Goal: Task Accomplishment & Management: Manage account settings

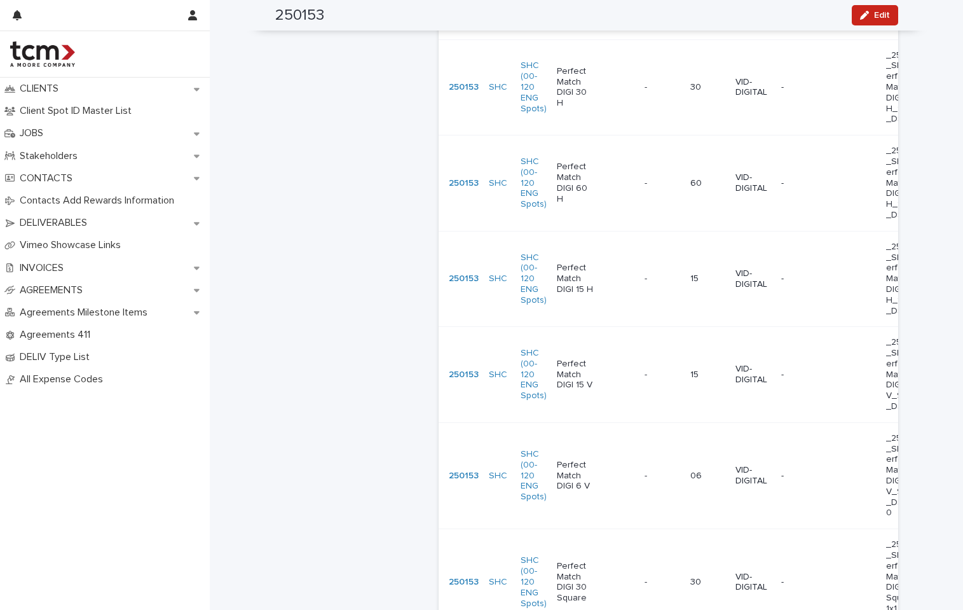
scroll to position [1117, 0]
click at [934, 468] on p at bounding box center [953, 473] width 38 height 11
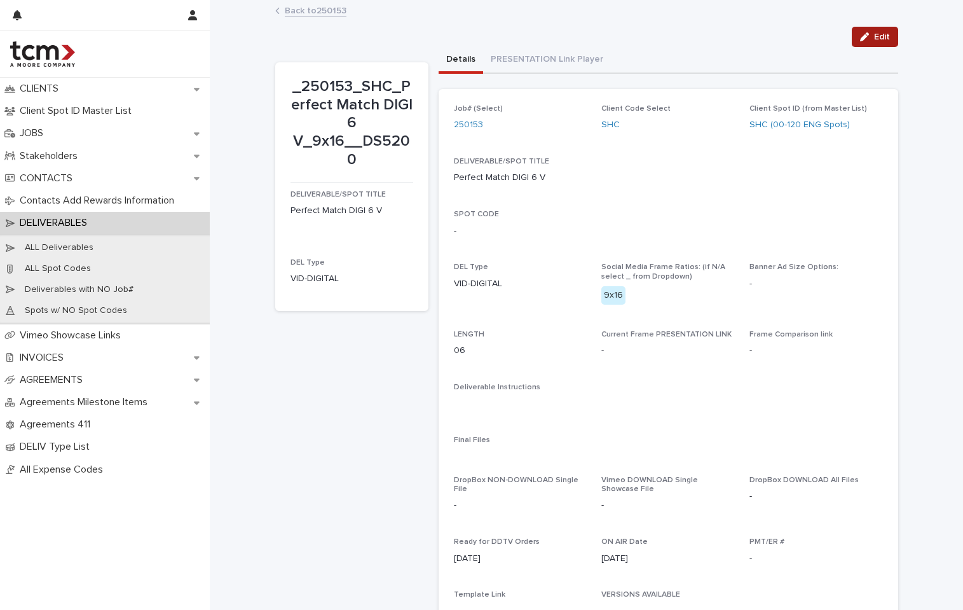
click at [875, 37] on span "Edit" at bounding box center [882, 36] width 16 height 9
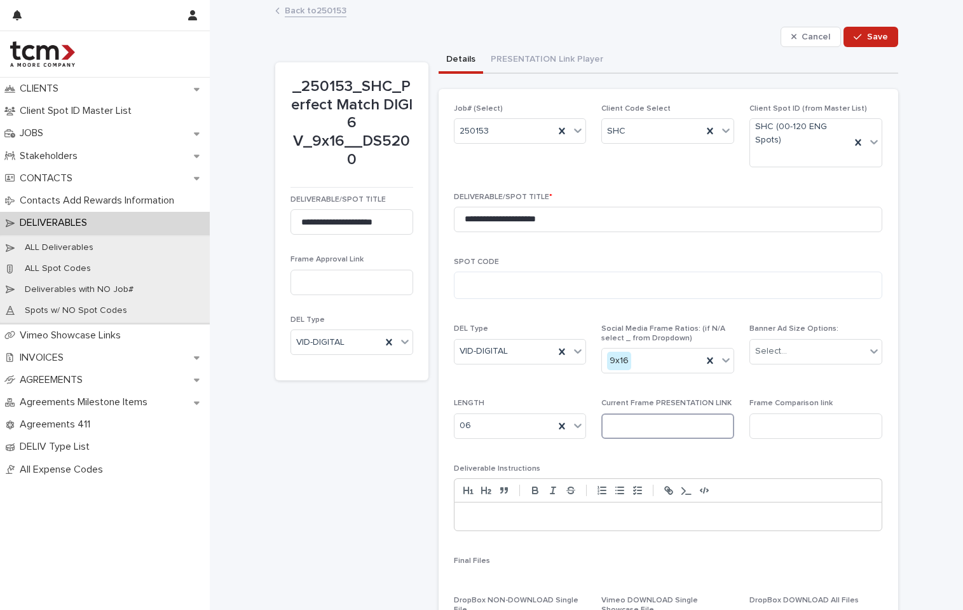
click at [633, 425] on input at bounding box center [667, 425] width 133 height 25
paste input "**********"
type input "**********"
click at [860, 36] on div "button" at bounding box center [860, 36] width 13 height 9
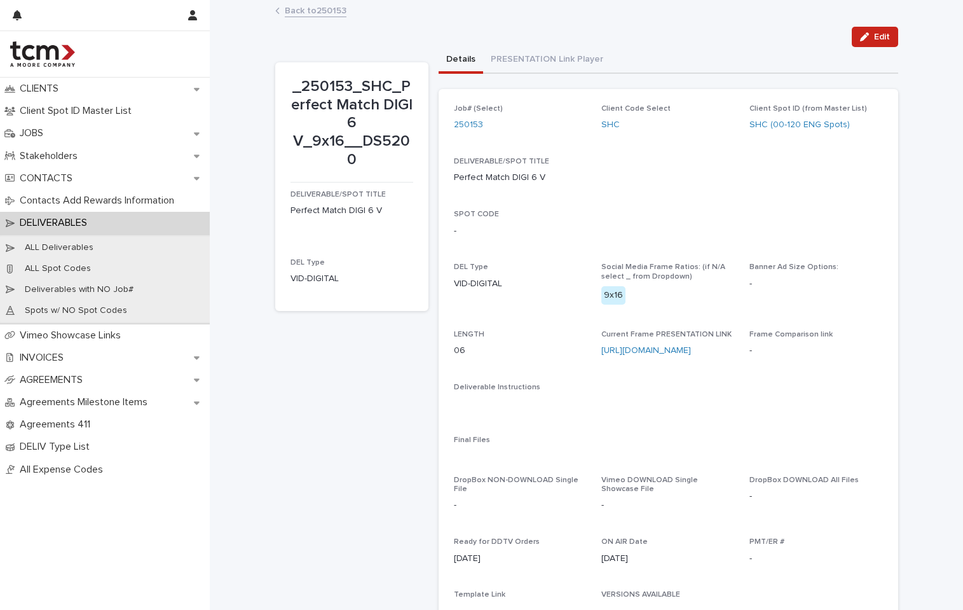
click at [308, 11] on link "Back to 250153" at bounding box center [316, 10] width 62 height 15
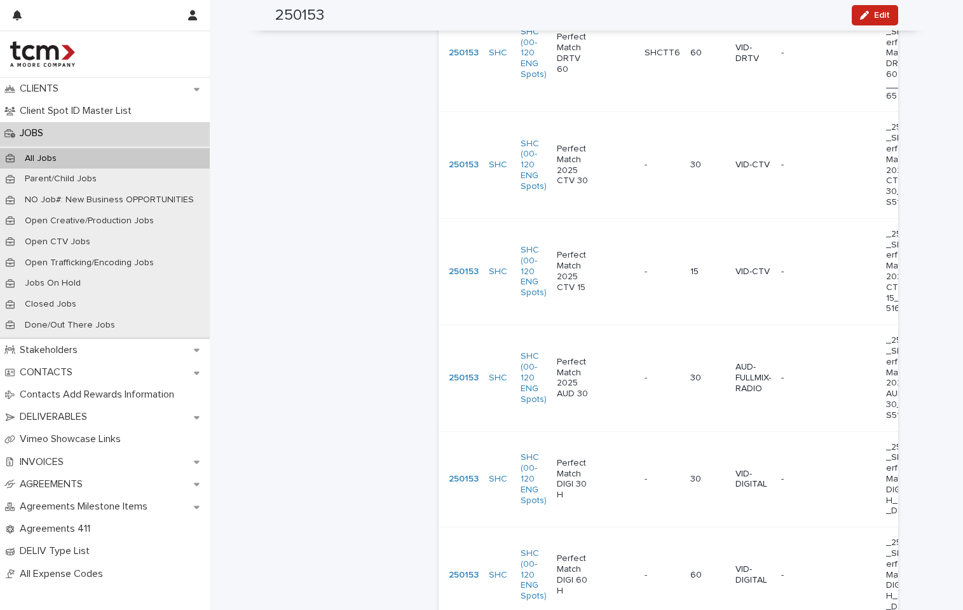
scroll to position [724, 0]
click at [929, 366] on td "- -" at bounding box center [965, 377] width 72 height 106
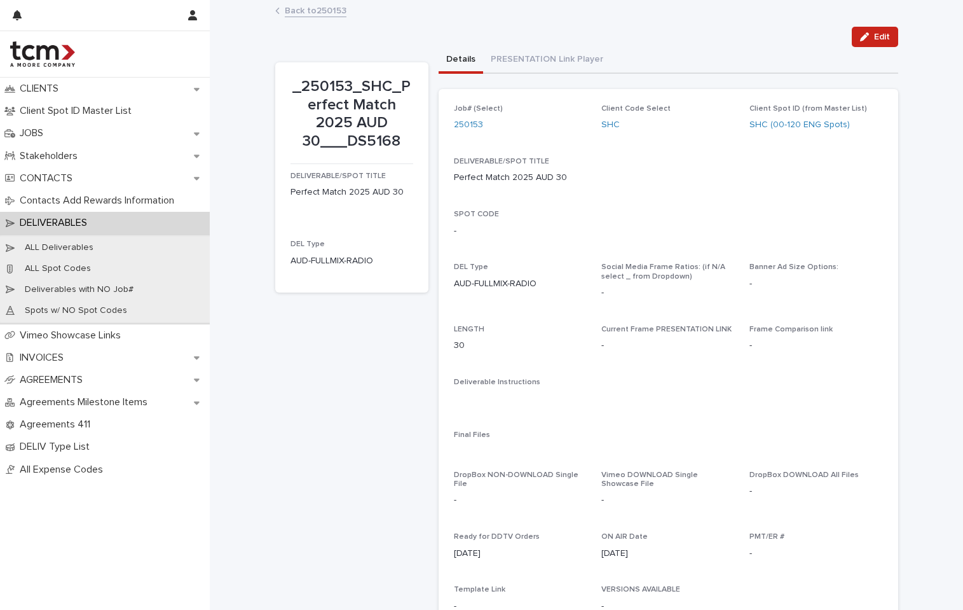
click at [333, 12] on link "Back to 250153" at bounding box center [316, 10] width 62 height 15
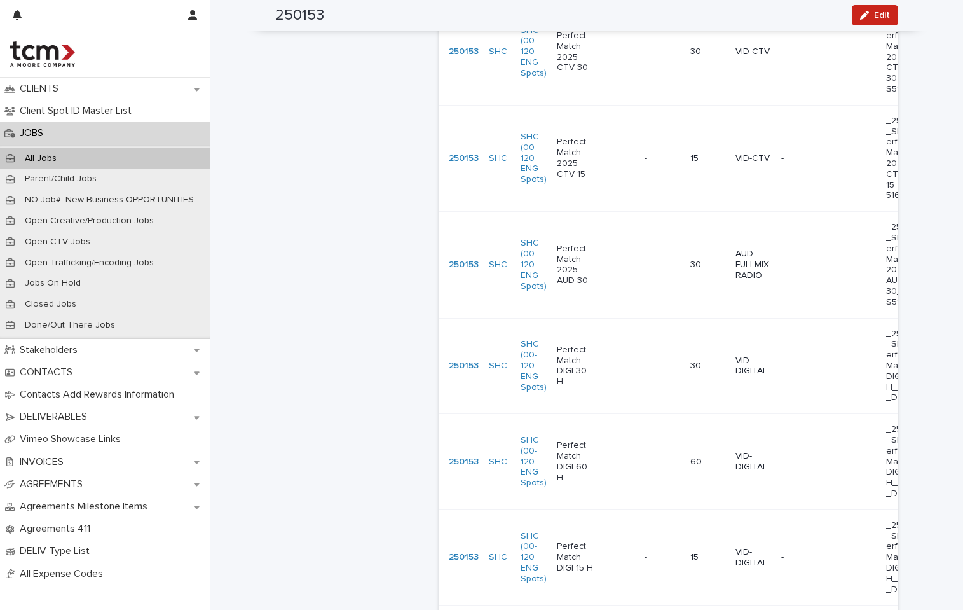
scroll to position [841, 0]
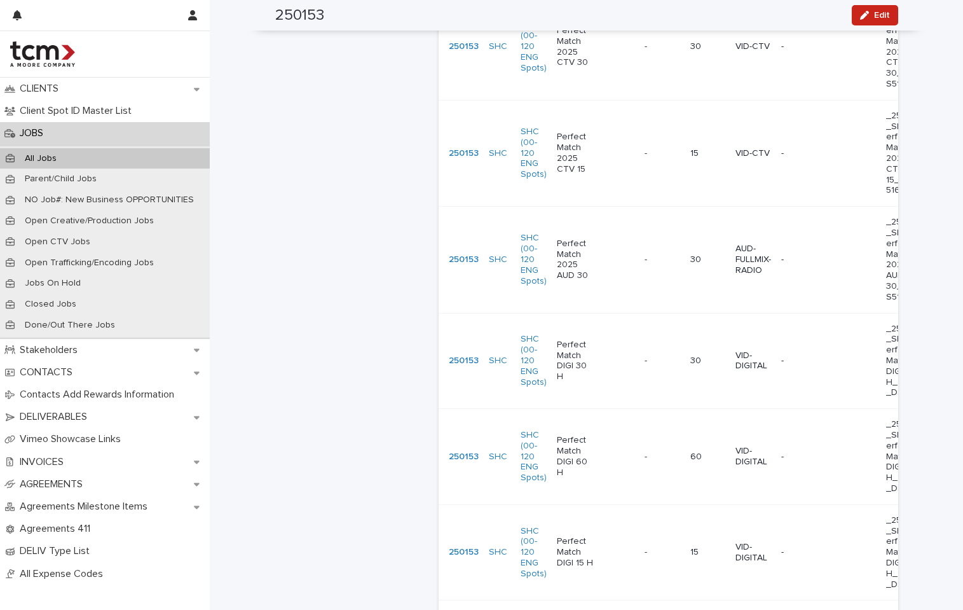
click at [653, 520] on td "- -" at bounding box center [663, 552] width 46 height 96
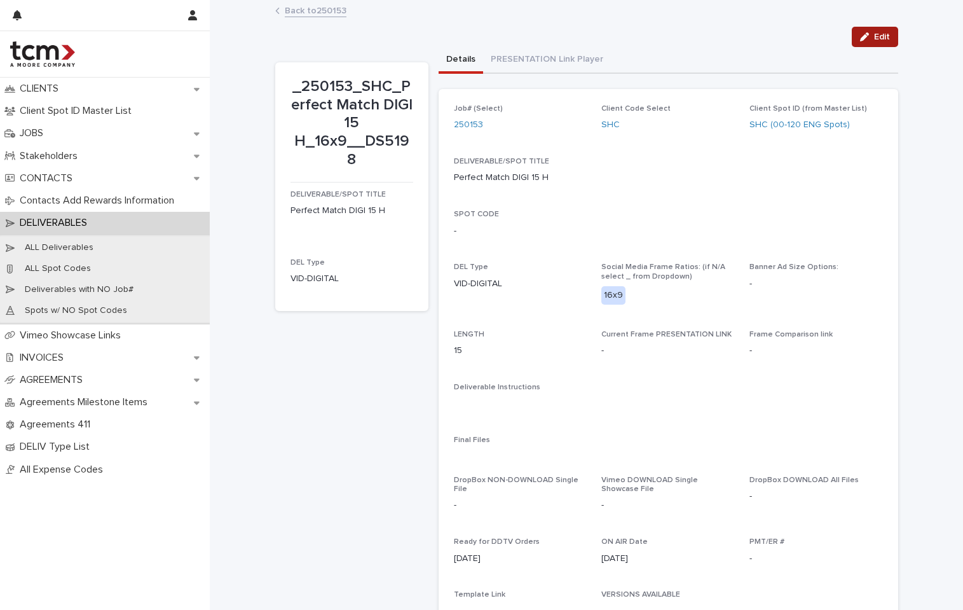
click at [865, 42] on button "Edit" at bounding box center [875, 37] width 46 height 20
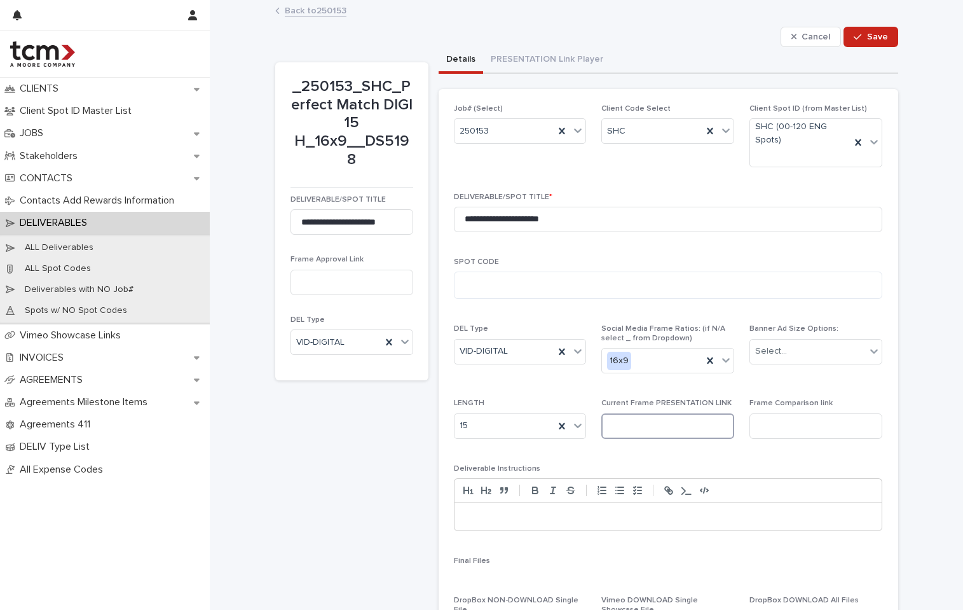
click at [671, 422] on input at bounding box center [667, 425] width 133 height 25
type input "*"
paste input "**********"
type input "**********"
click at [876, 31] on button "Save" at bounding box center [871, 37] width 54 height 20
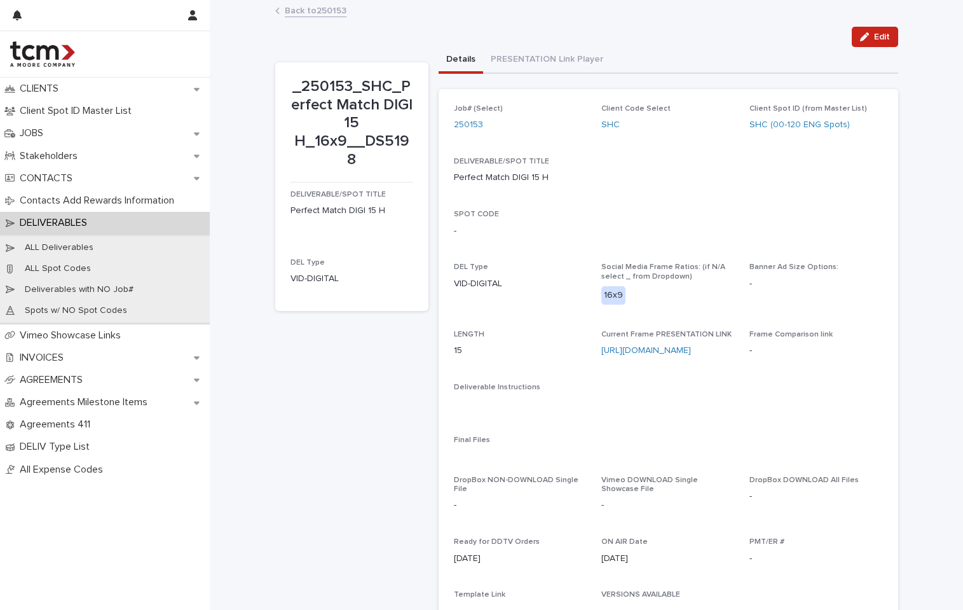
click at [340, 8] on link "Back to 250153" at bounding box center [316, 10] width 62 height 15
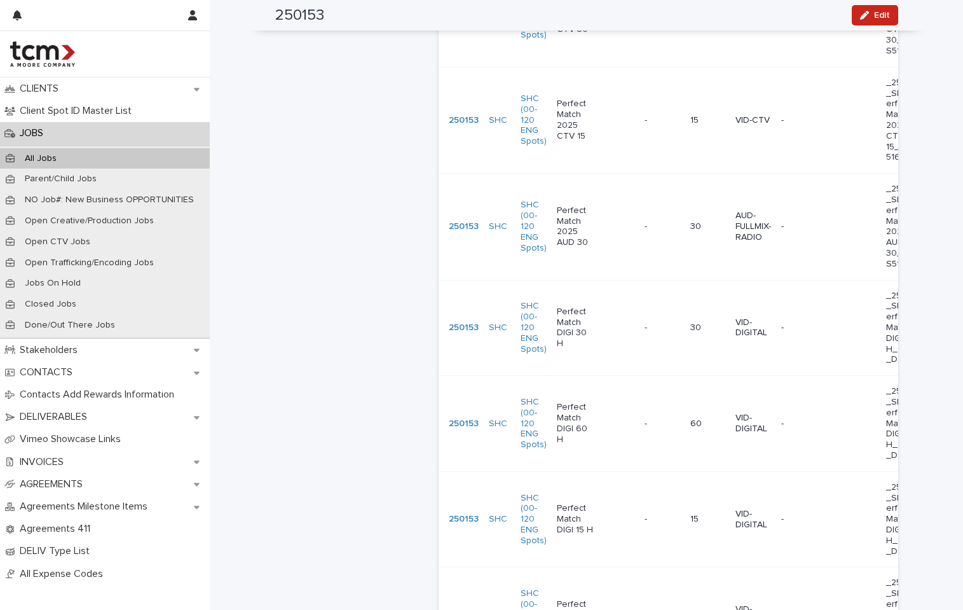
scroll to position [871, 0]
click at [736, 327] on p "VID-DIGITAL" at bounding box center [754, 331] width 36 height 22
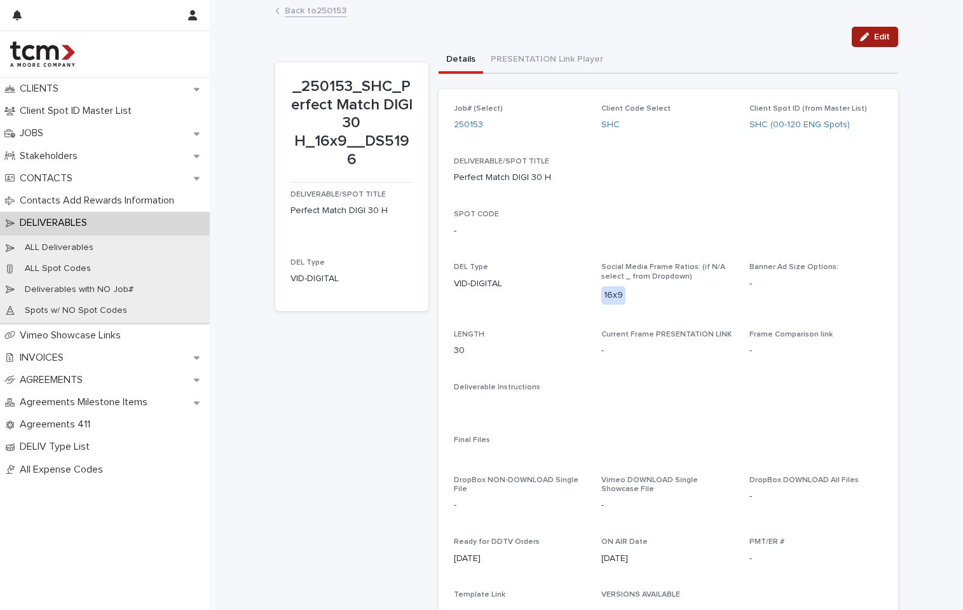
click at [874, 38] on span "Edit" at bounding box center [882, 36] width 16 height 9
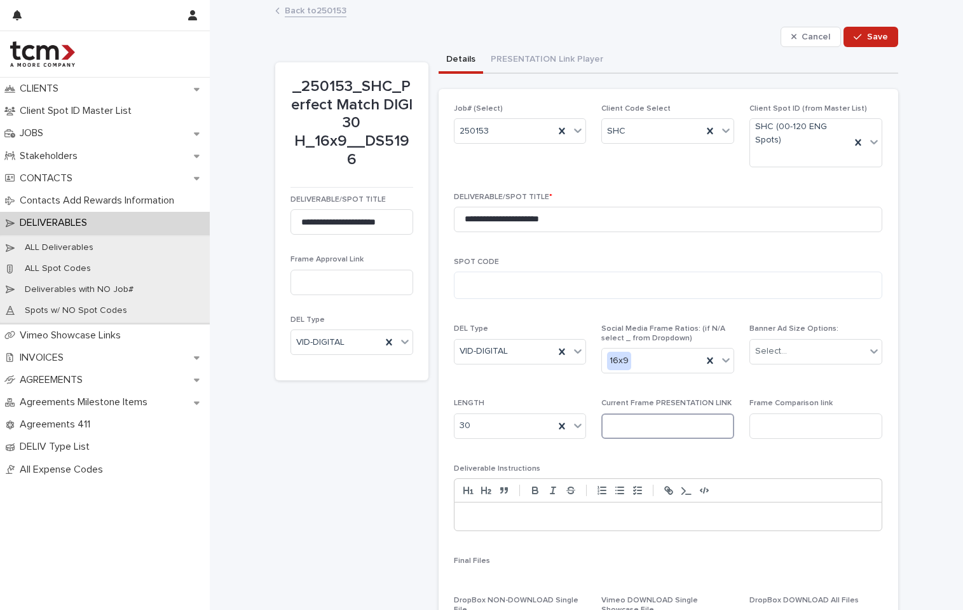
click at [649, 426] on input at bounding box center [667, 425] width 133 height 25
paste input "**********"
type input "**********"
click at [877, 34] on span "Save" at bounding box center [877, 36] width 21 height 9
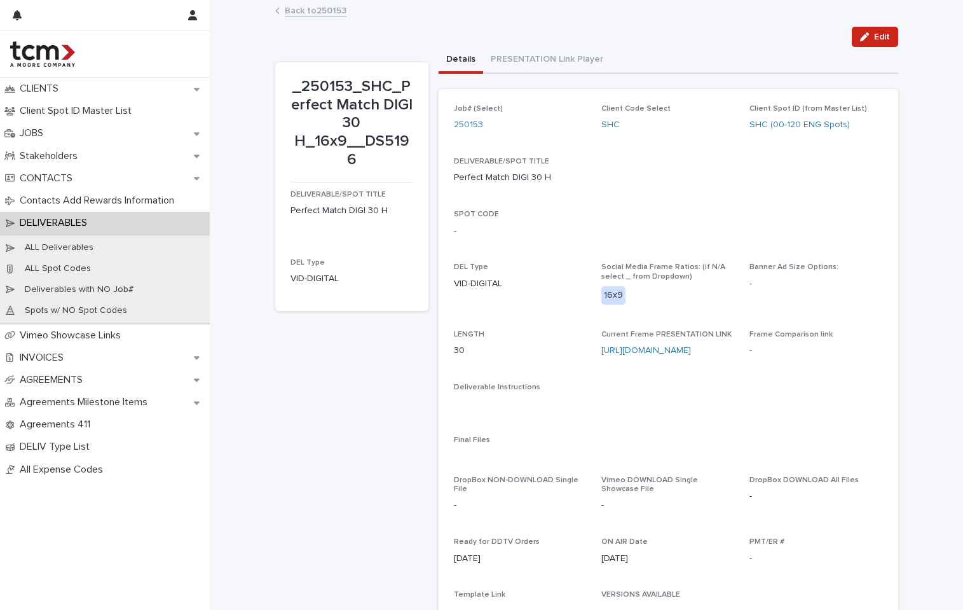
click at [285, 8] on link "Back to 250153" at bounding box center [316, 10] width 62 height 15
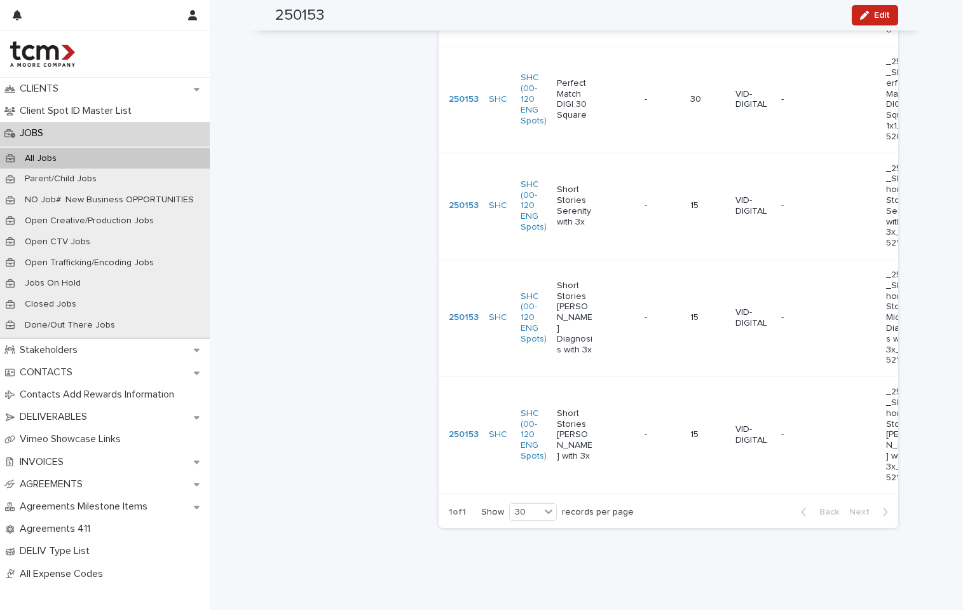
scroll to position [1628, 0]
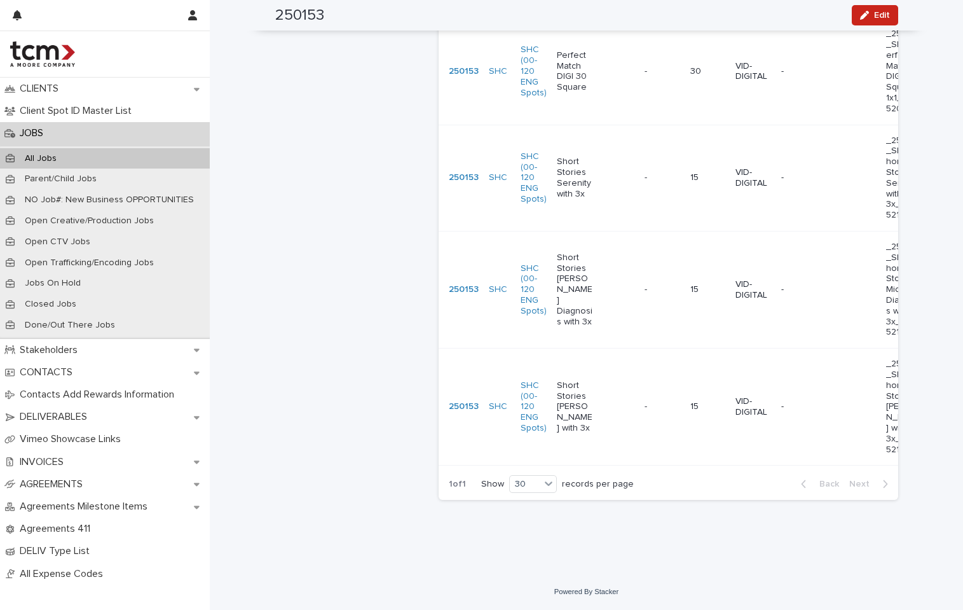
click at [761, 280] on td "VID-DIGITAL" at bounding box center [754, 289] width 46 height 117
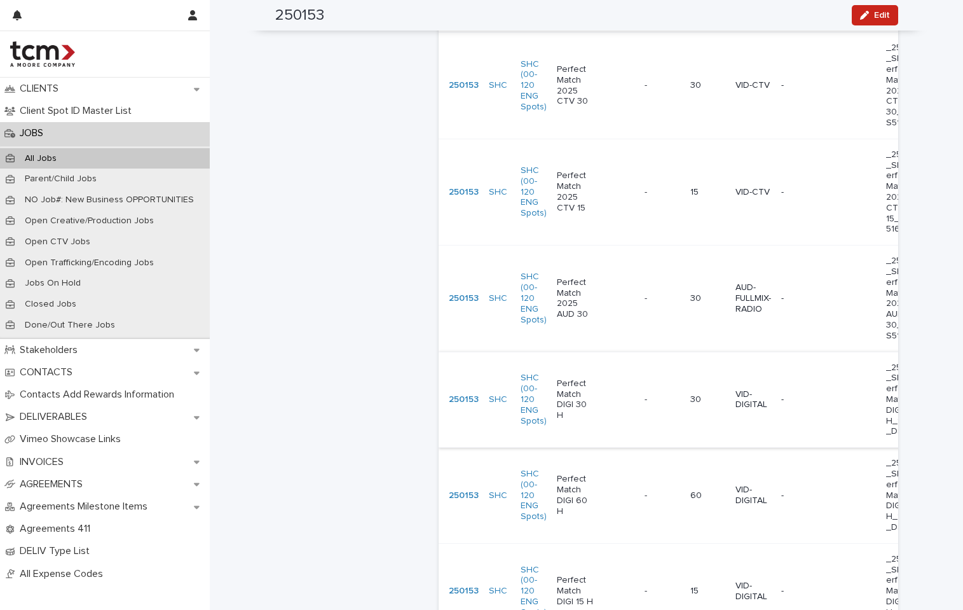
scroll to position [769, 0]
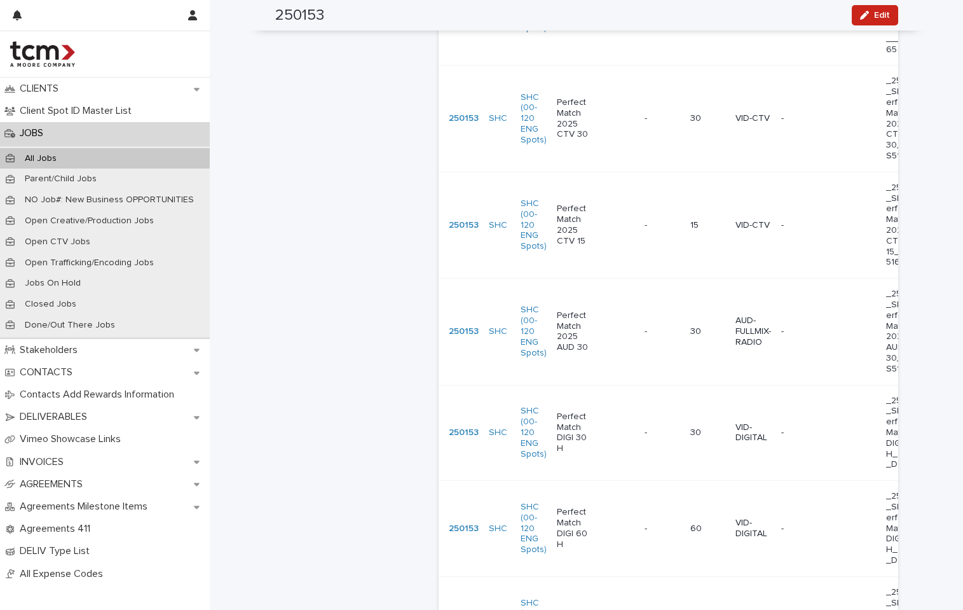
click at [934, 326] on p at bounding box center [953, 331] width 38 height 11
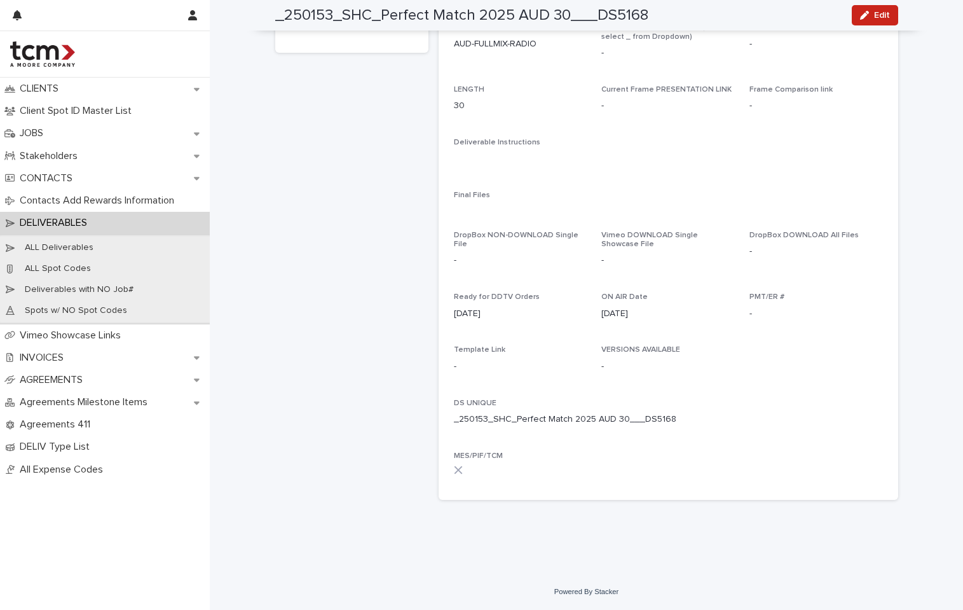
click at [867, 322] on div "PMT/ER # -" at bounding box center [816, 311] width 133 height 38
click at [865, 15] on div "button" at bounding box center [867, 15] width 14 height 9
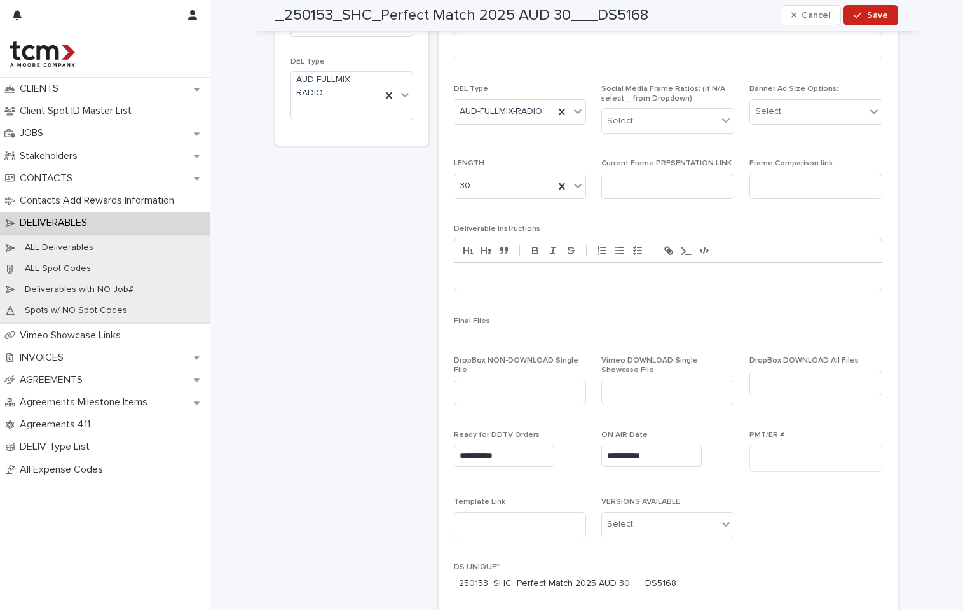
scroll to position [322, 0]
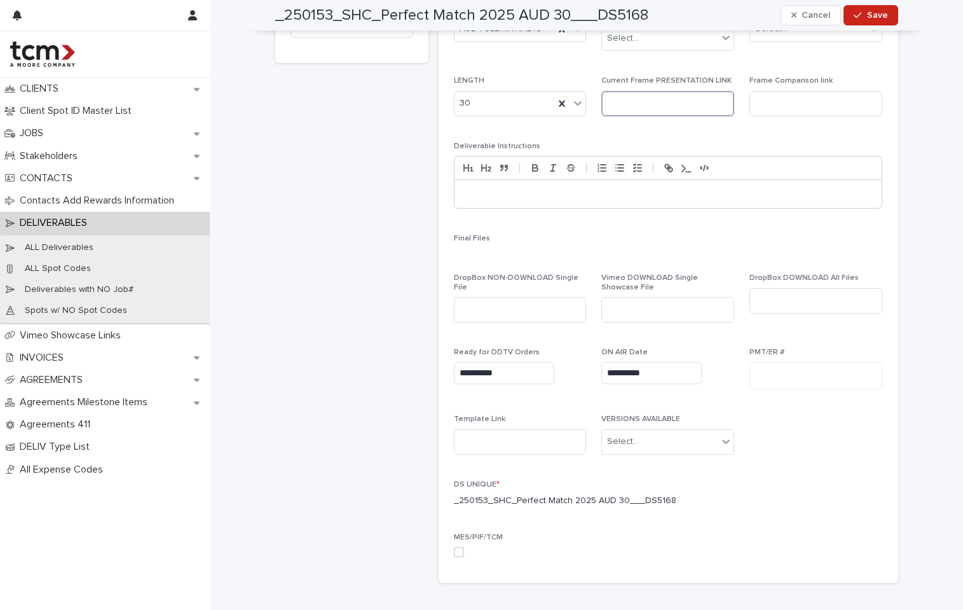
click at [628, 112] on input at bounding box center [667, 103] width 133 height 25
paste input "**********"
type input "**********"
click at [867, 15] on span "Save" at bounding box center [877, 15] width 21 height 9
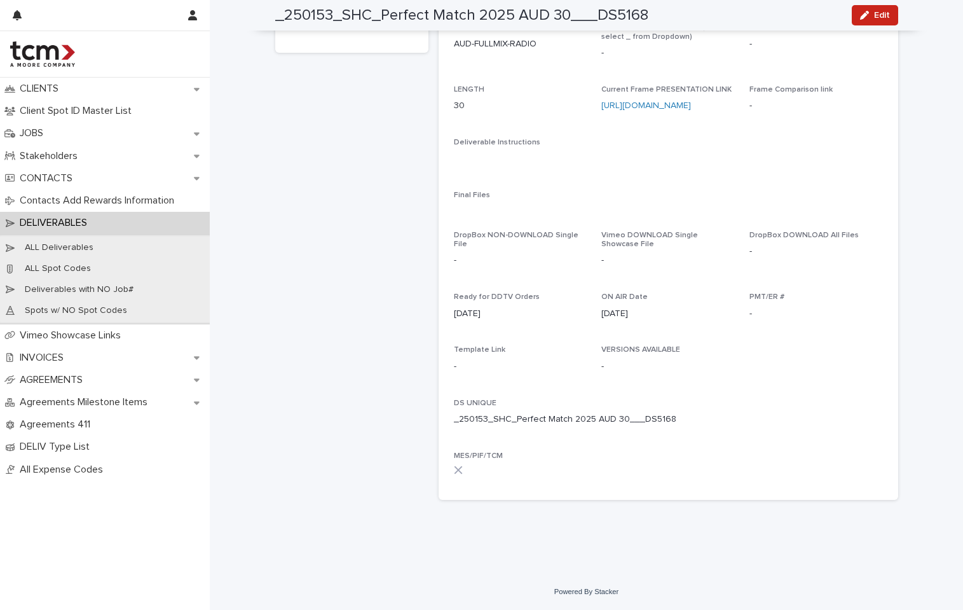
scroll to position [0, 0]
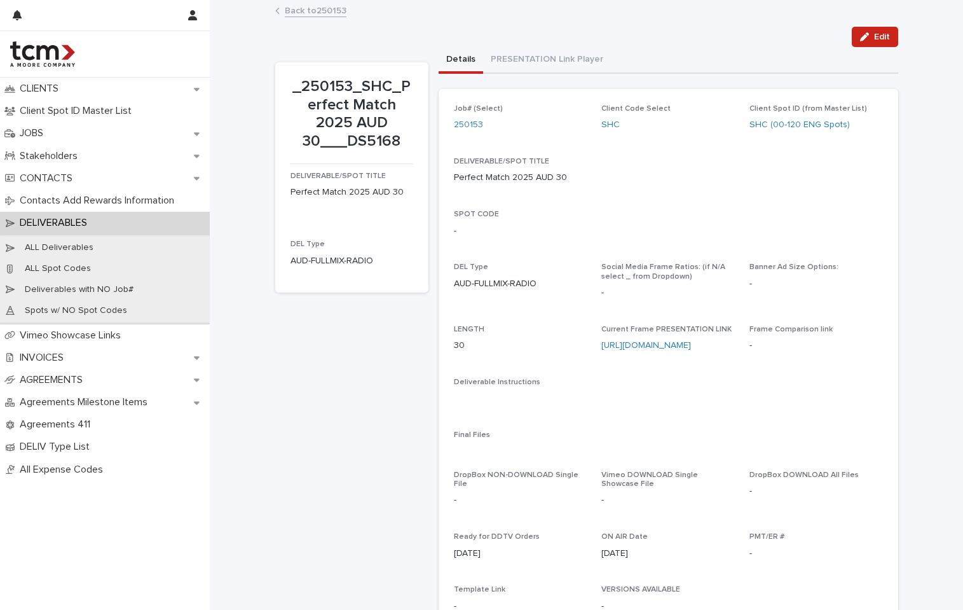
click at [317, 8] on link "Back to 250153" at bounding box center [316, 10] width 62 height 15
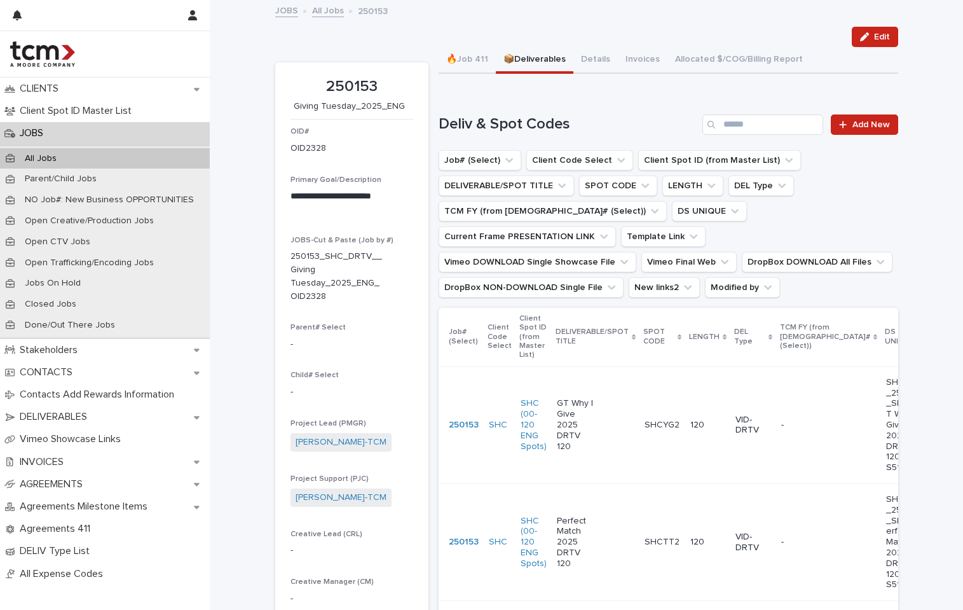
click at [316, 13] on link "All Jobs" at bounding box center [328, 10] width 32 height 15
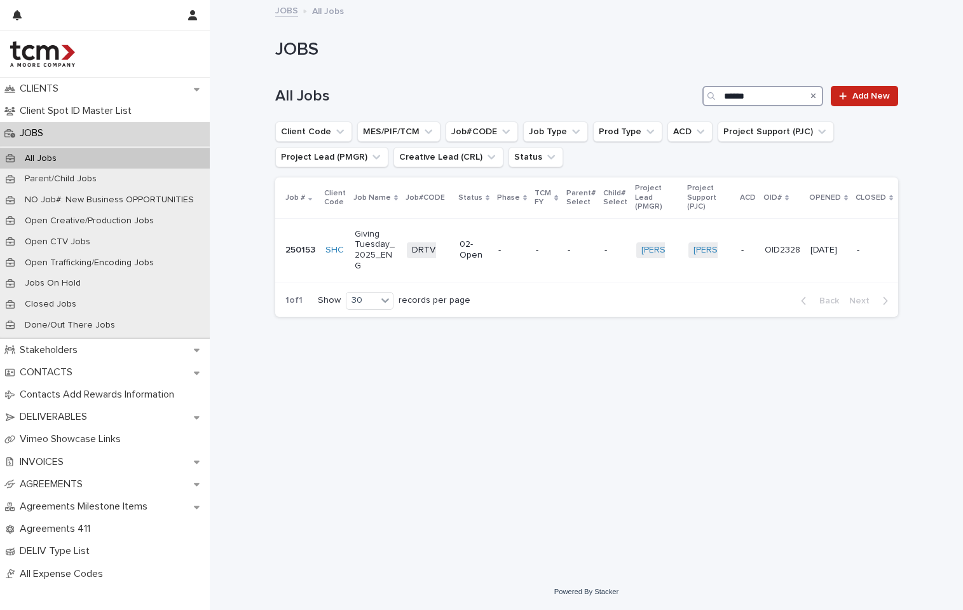
click at [797, 95] on input "******" at bounding box center [763, 96] width 121 height 20
type input "******"
click at [479, 257] on p "01-Getting Work" at bounding box center [475, 250] width 29 height 32
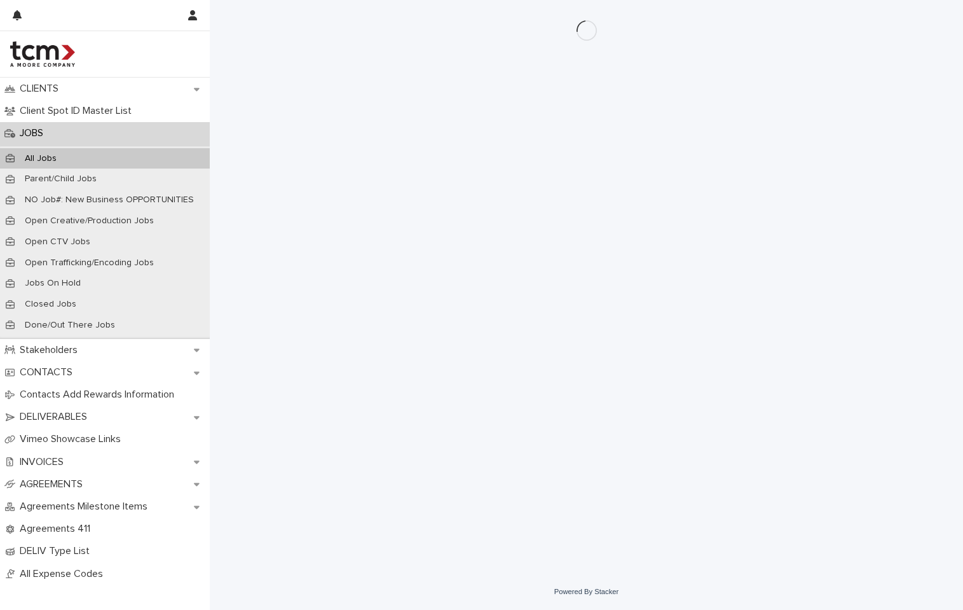
click at [479, 257] on div "Loading... Saving… Loading... Saving…" at bounding box center [587, 271] width 636 height 542
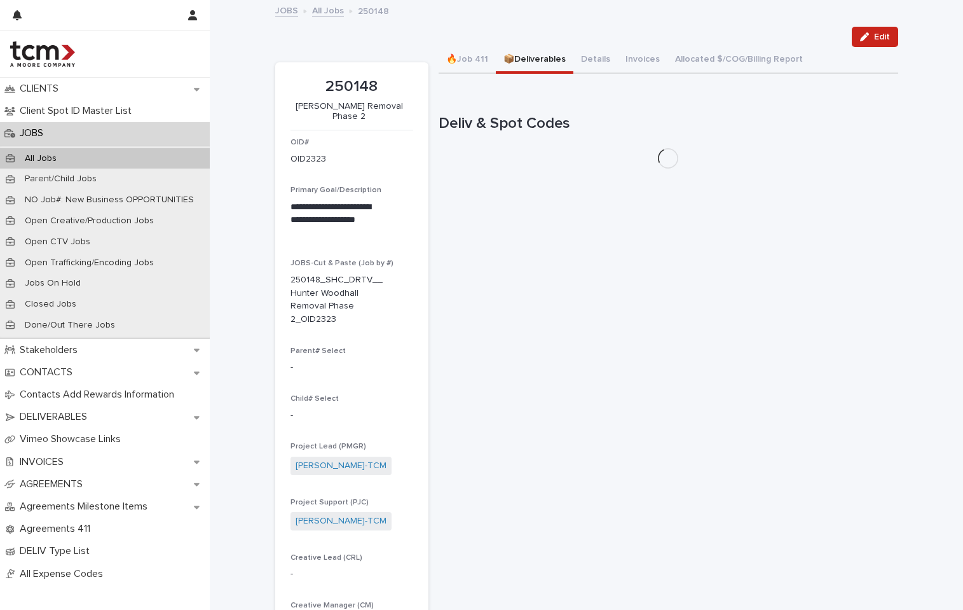
click at [523, 53] on button "📦Deliverables" at bounding box center [535, 60] width 78 height 27
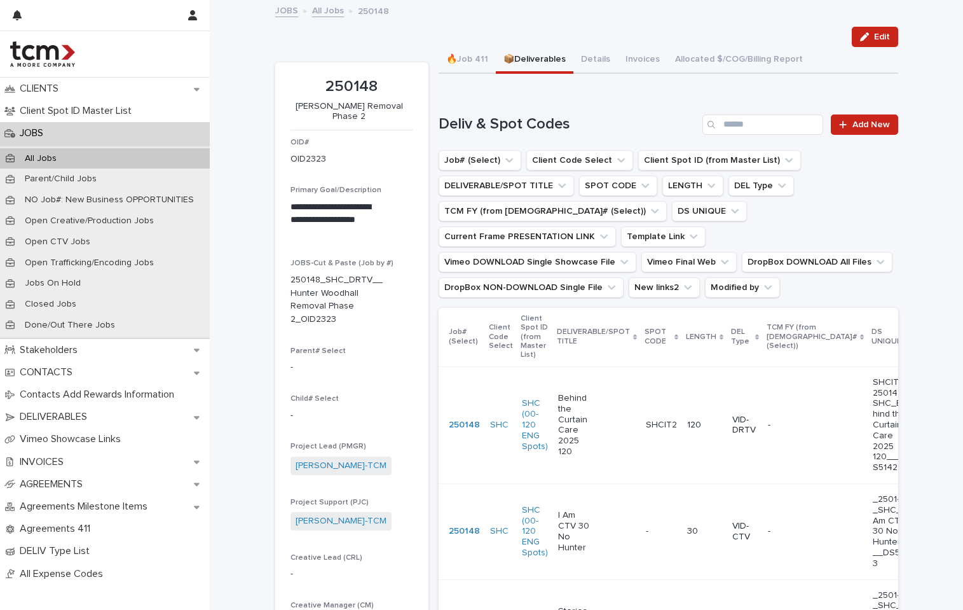
click at [646, 423] on p "SHCIT2" at bounding box center [663, 423] width 34 height 13
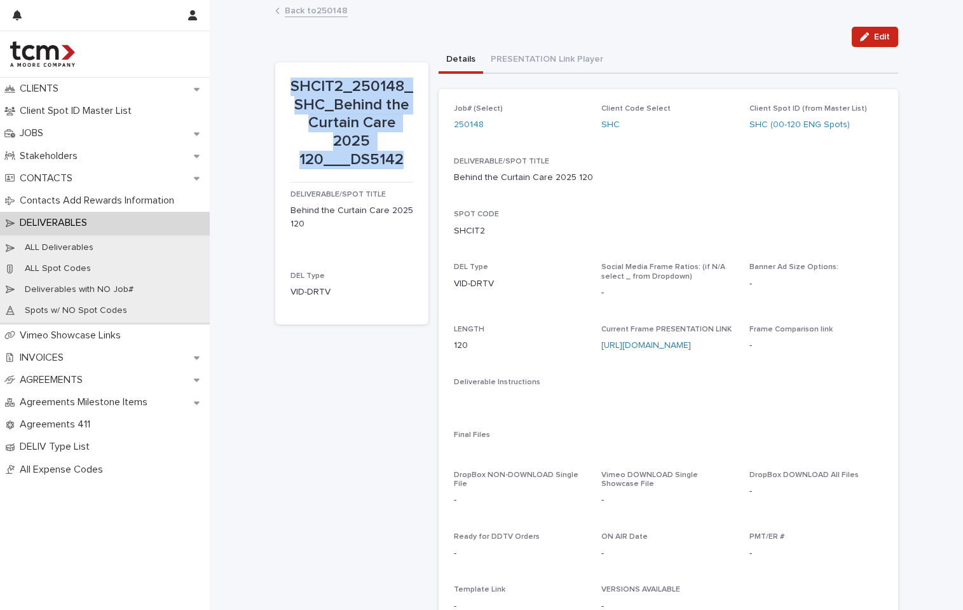
drag, startPoint x: 288, startPoint y: 86, endPoint x: 402, endPoint y: 162, distance: 137.0
click at [402, 162] on p "SHCIT2_250148_SHC_Behind the Curtain Care 2025 120___DS5142" at bounding box center [352, 124] width 123 height 92
copy p "SHCIT2_250148_SHC_Behind the Curtain Care 2025 120___DS5142"
